Goal: Task Accomplishment & Management: Use online tool/utility

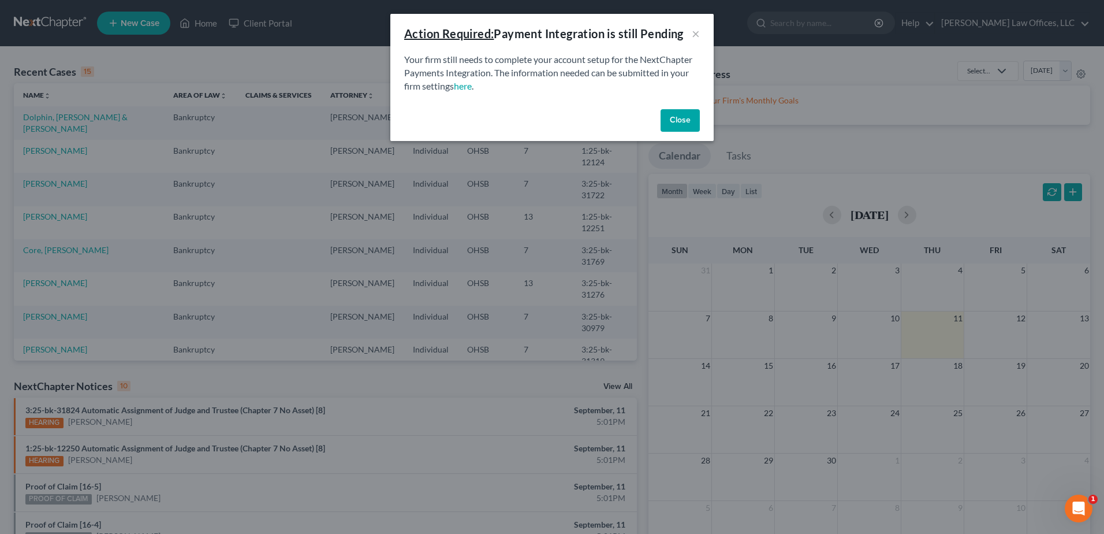
click at [685, 123] on button "Close" at bounding box center [680, 120] width 39 height 23
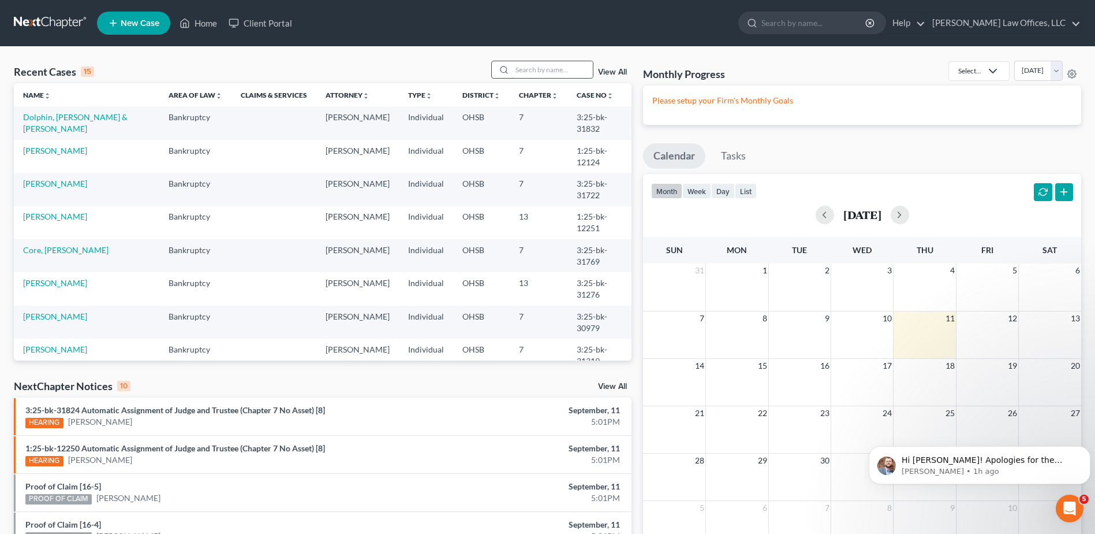
click at [519, 71] on input "search" at bounding box center [552, 69] width 81 height 17
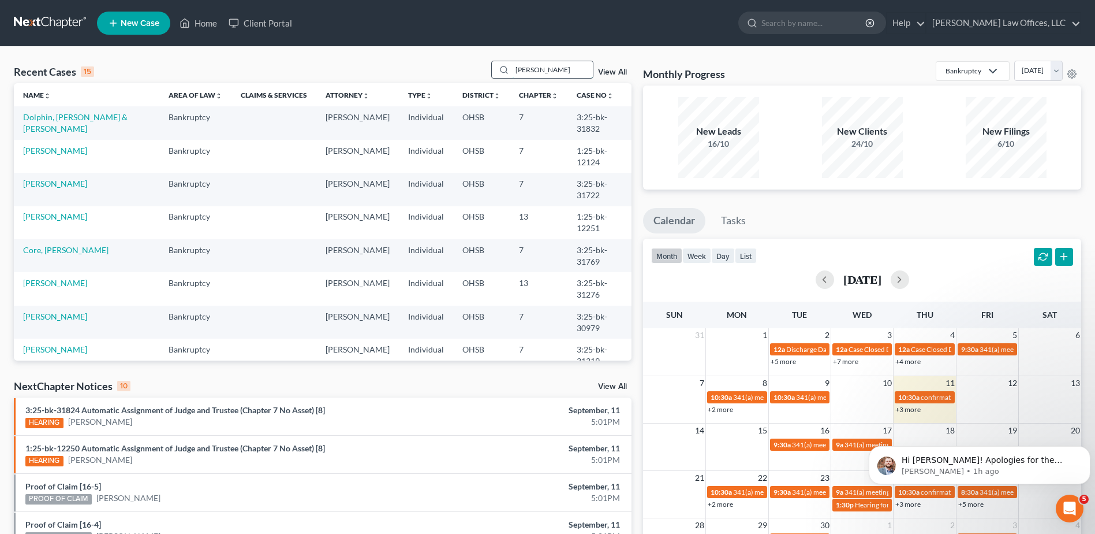
type input "[PERSON_NAME]"
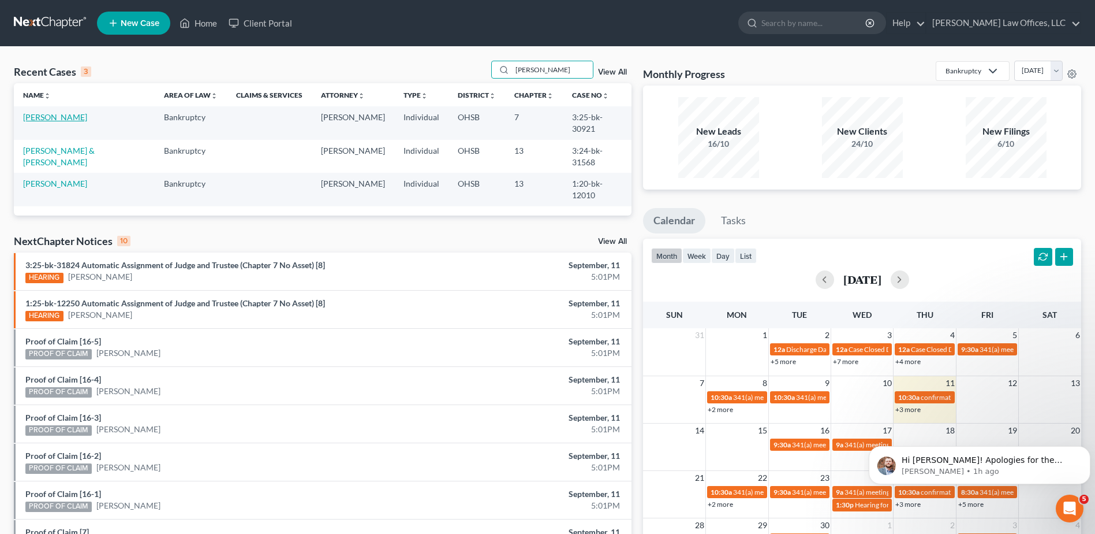
click at [65, 120] on link "[PERSON_NAME]" at bounding box center [55, 117] width 64 height 10
select select "1"
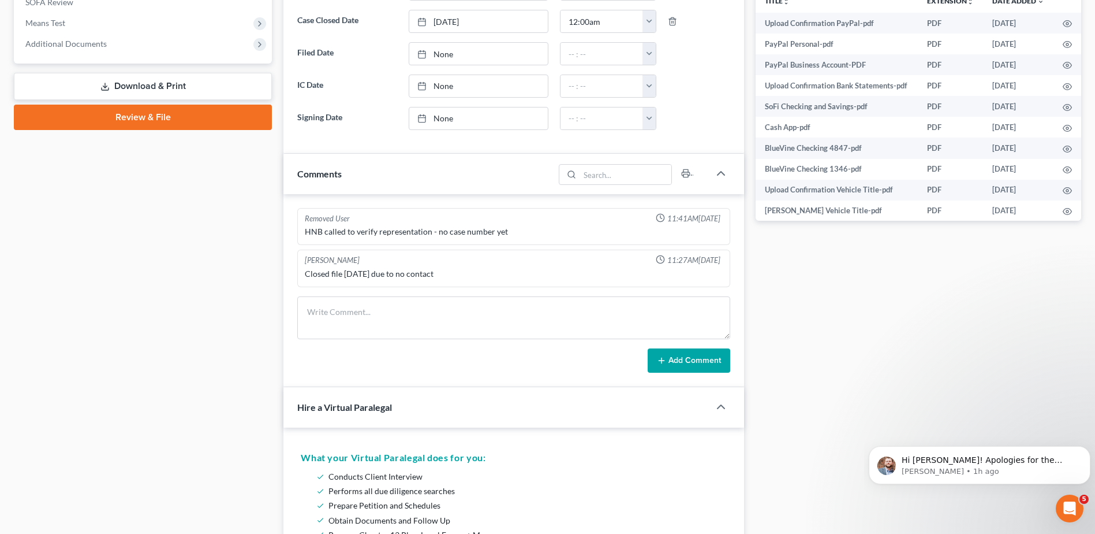
scroll to position [404, 0]
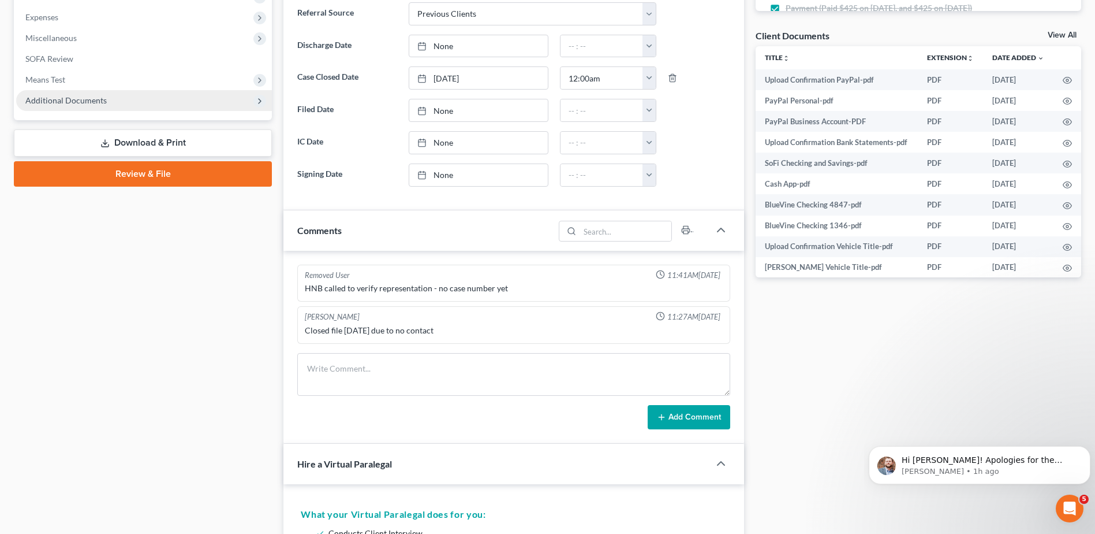
click at [111, 101] on span "Additional Documents" at bounding box center [144, 100] width 256 height 21
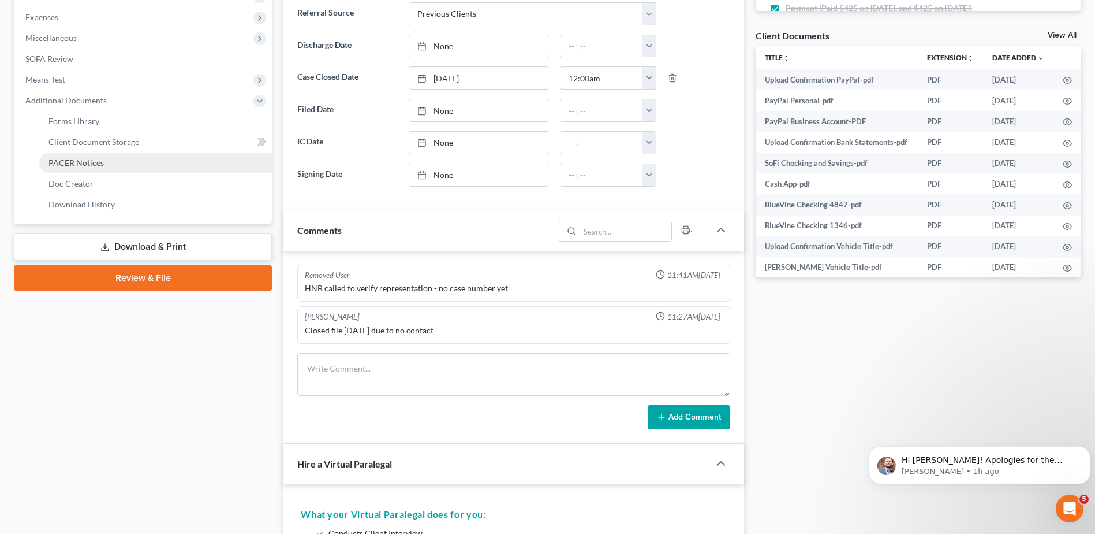
click at [119, 159] on link "PACER Notices" at bounding box center [155, 162] width 233 height 21
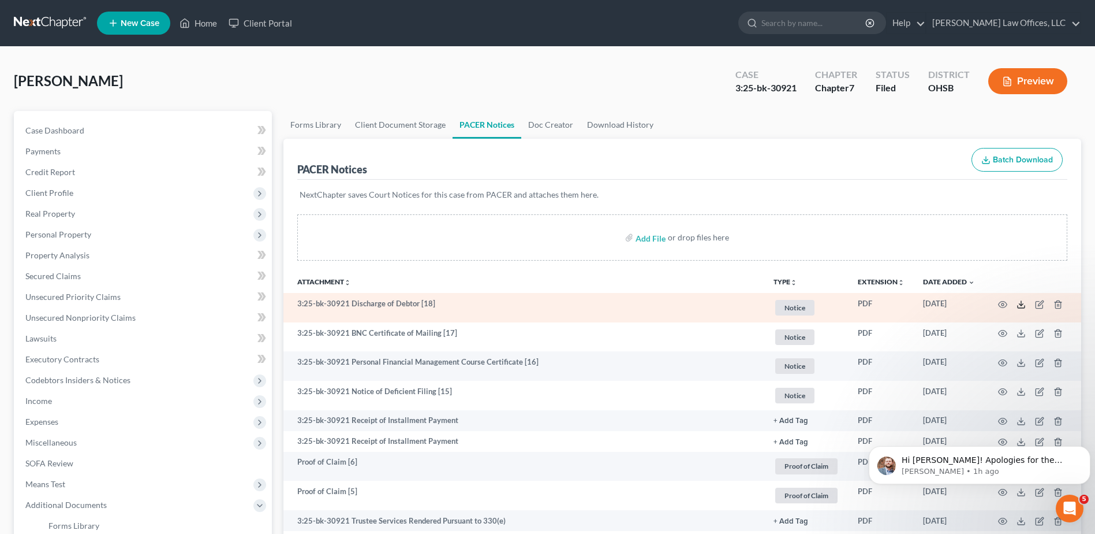
click at [1024, 302] on icon at bounding box center [1021, 304] width 9 height 9
